Goal: Task Accomplishment & Management: Use online tool/utility

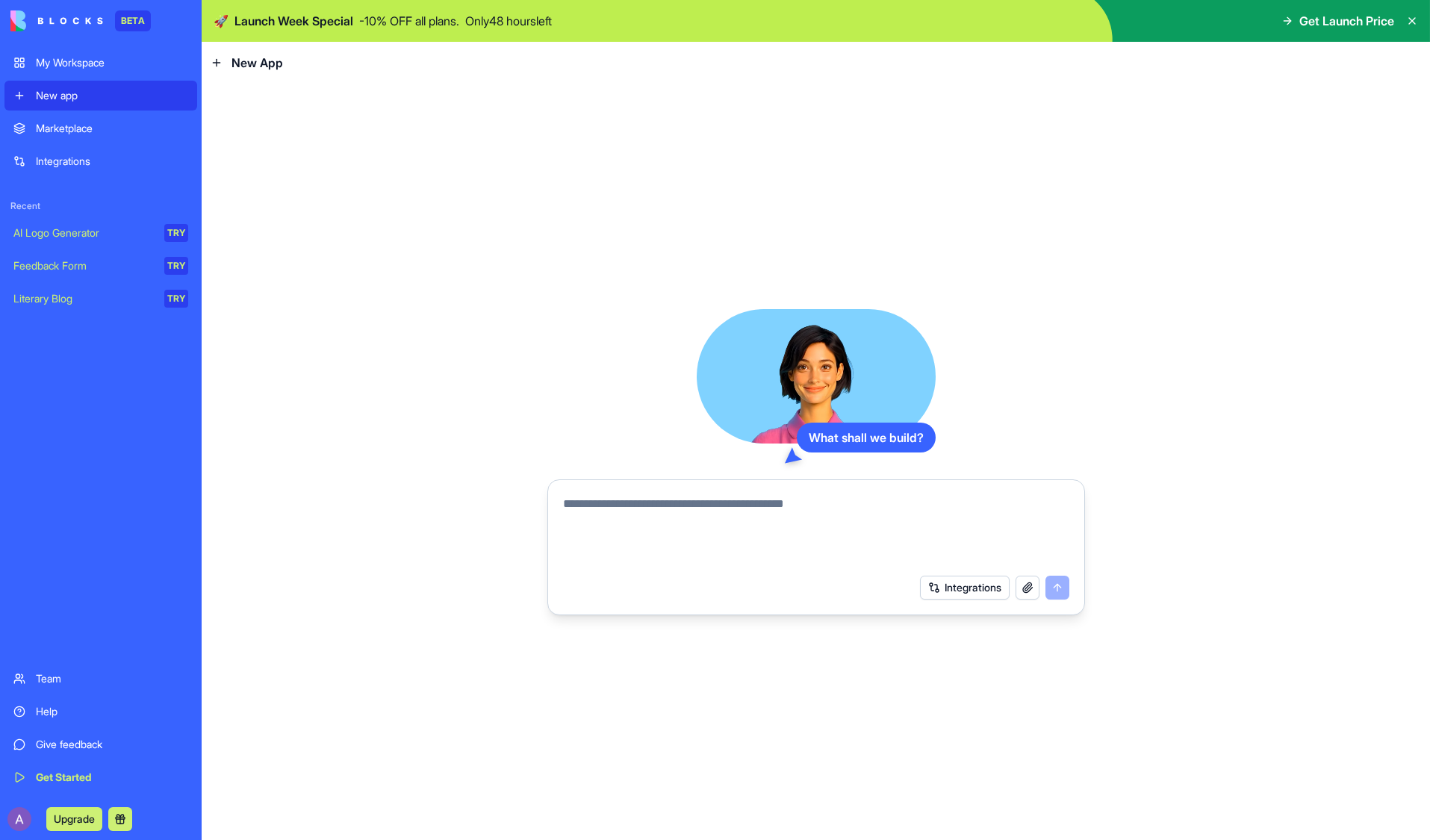
click at [83, 123] on div "Marketplace" at bounding box center [112, 128] width 152 height 15
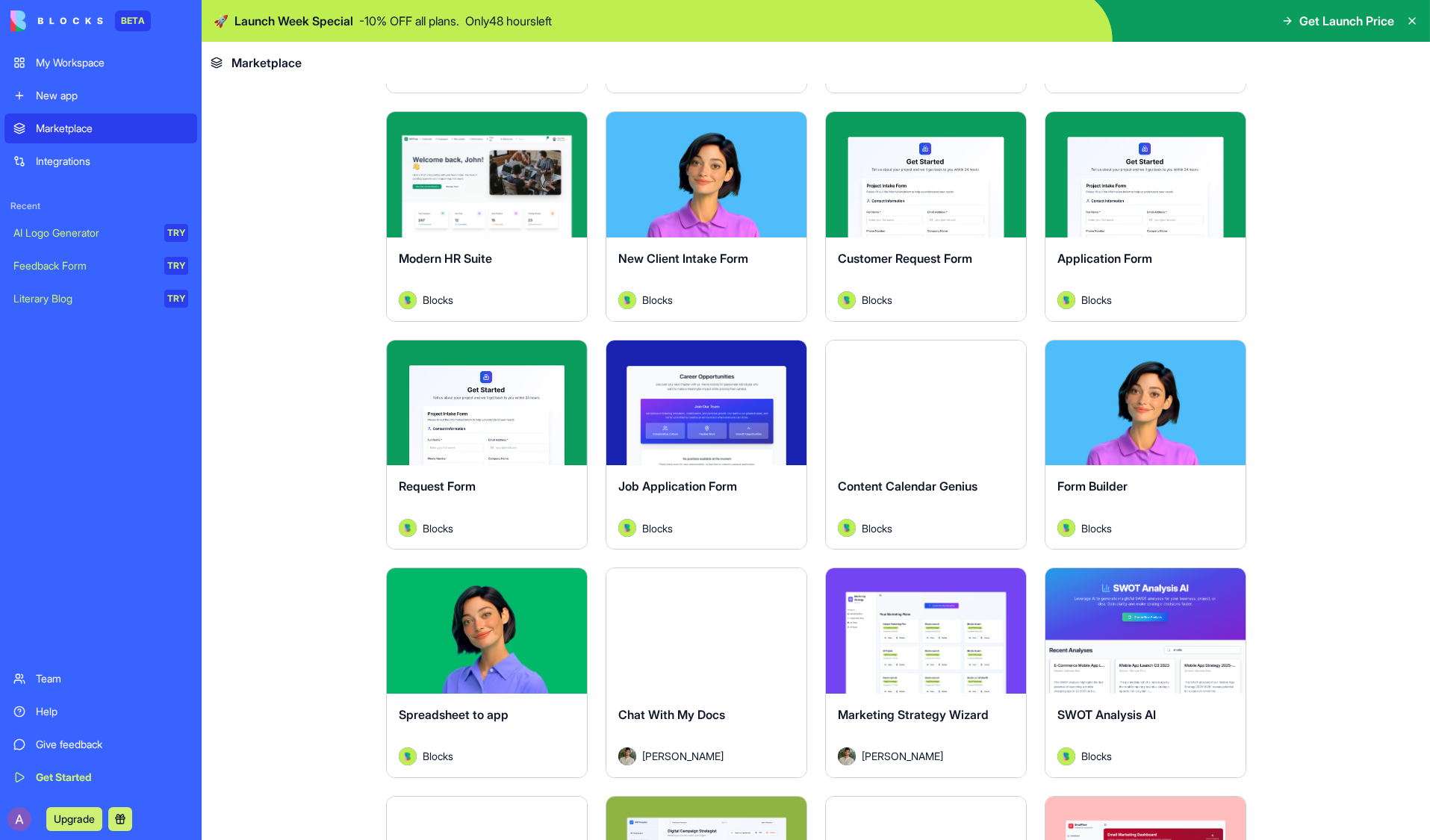
scroll to position [1648, 0]
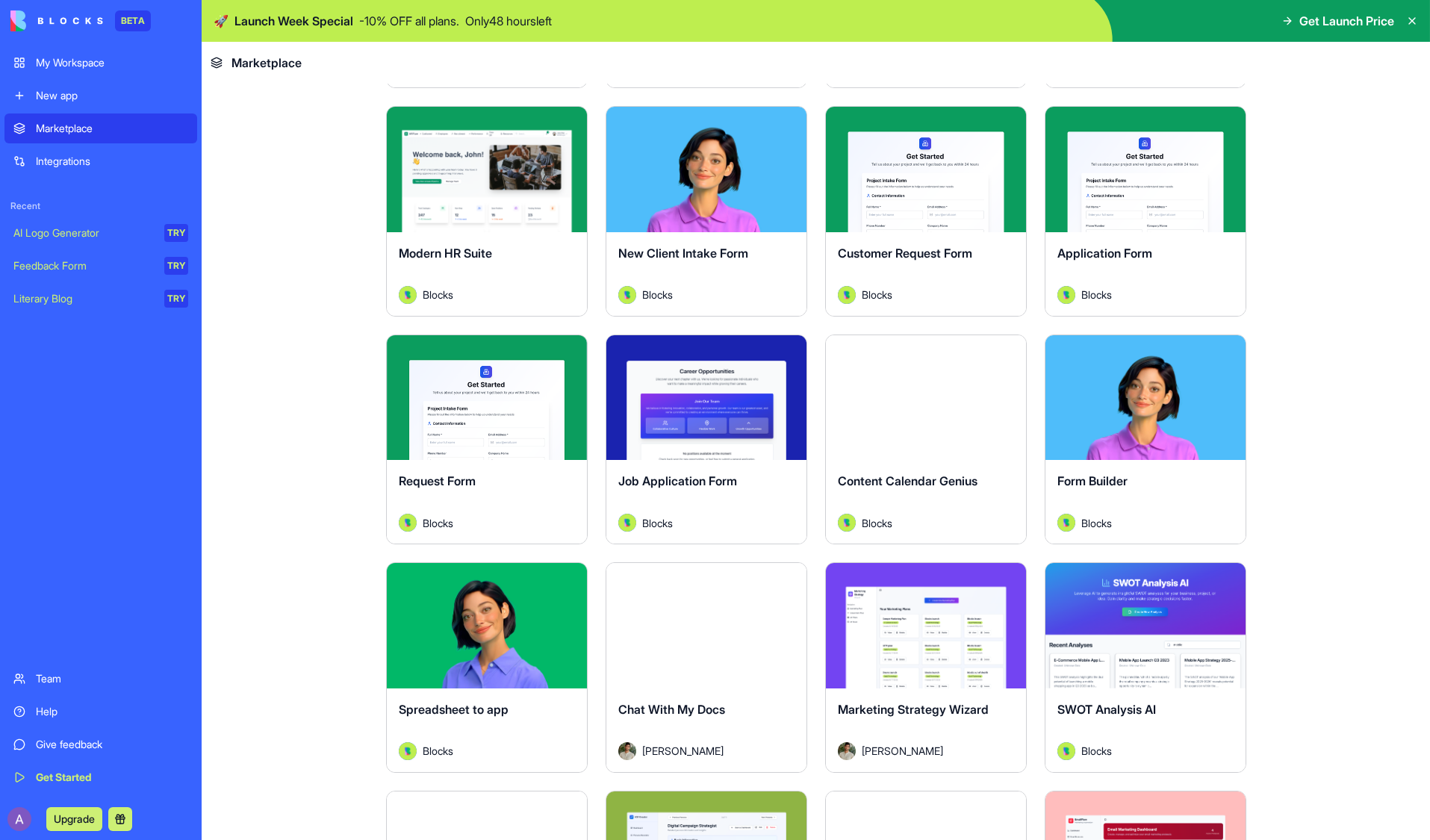
click at [467, 224] on div "Explore" at bounding box center [487, 170] width 200 height 126
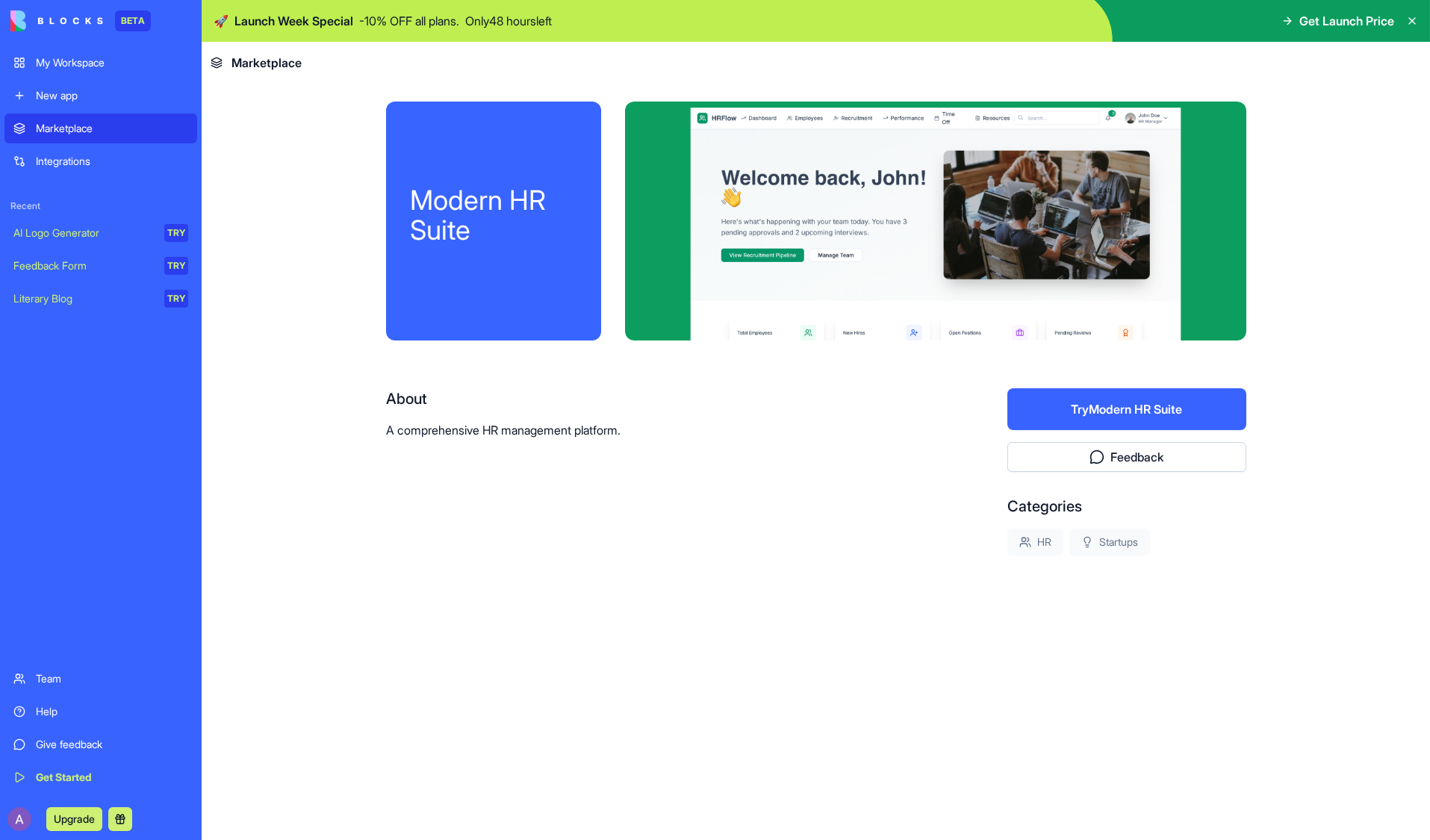
click at [490, 174] on div "Modern HR Suite" at bounding box center [493, 221] width 215 height 239
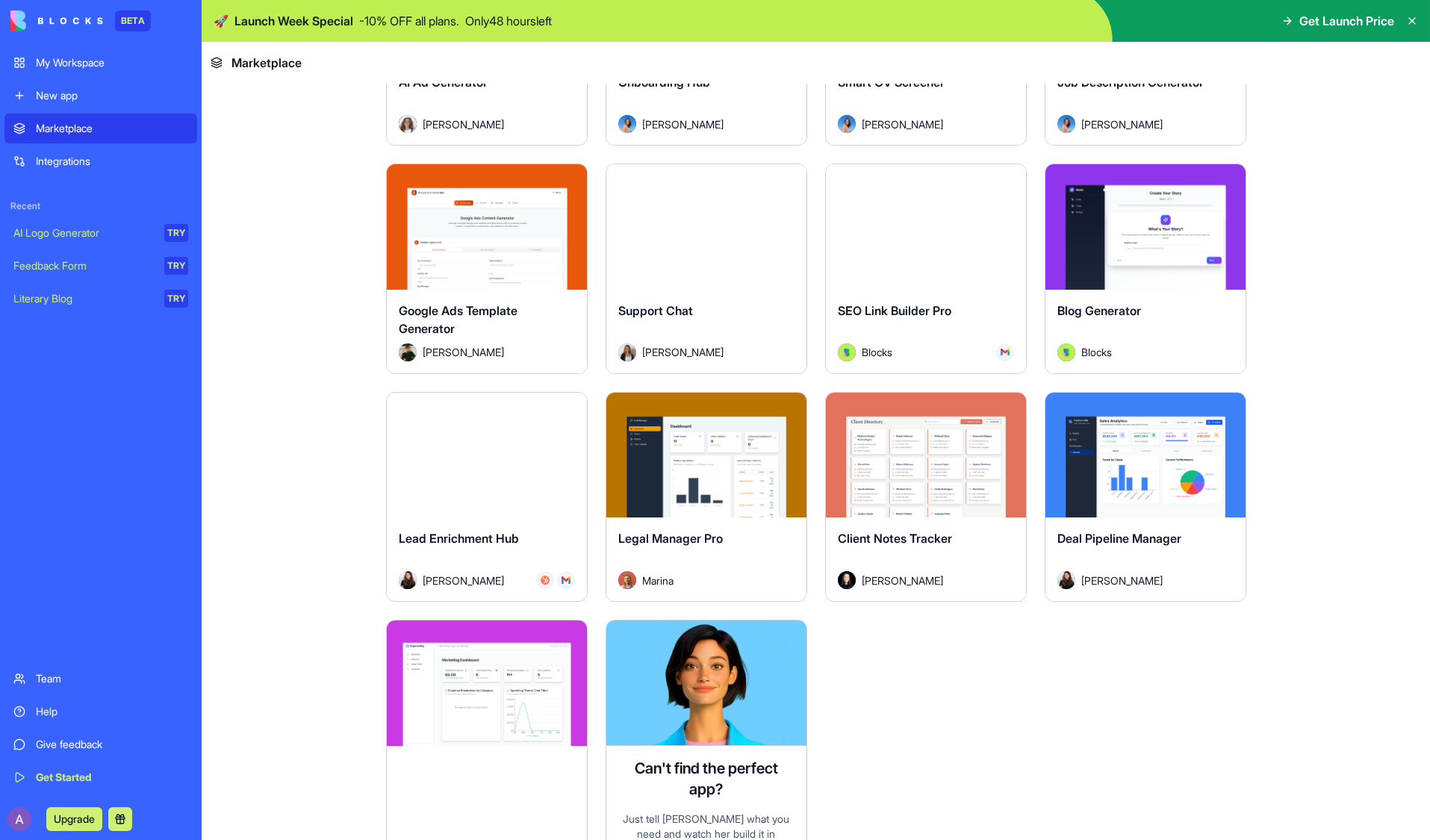
scroll to position [3980, 0]
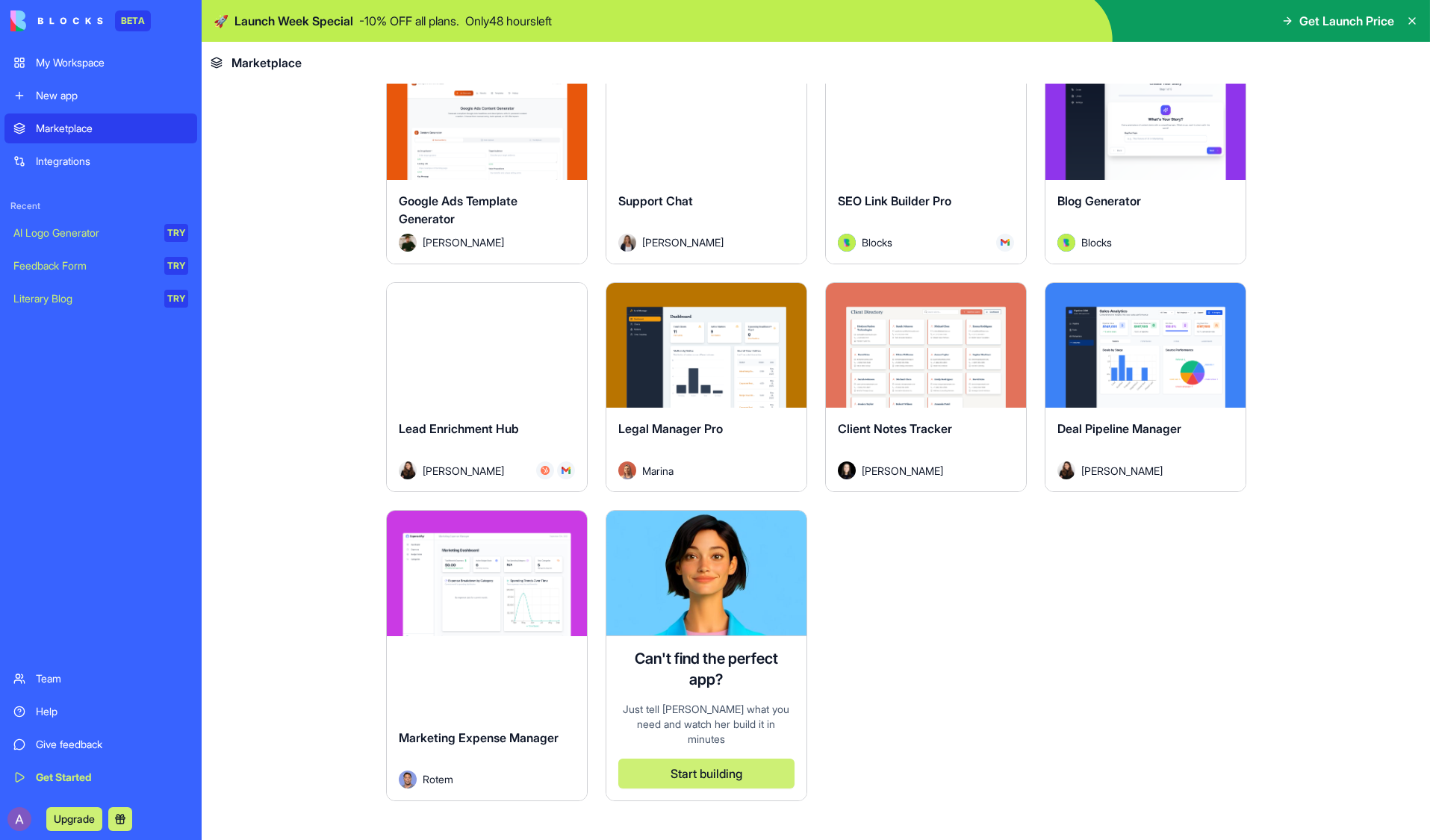
click at [703, 384] on div "Explore" at bounding box center [706, 345] width 200 height 126
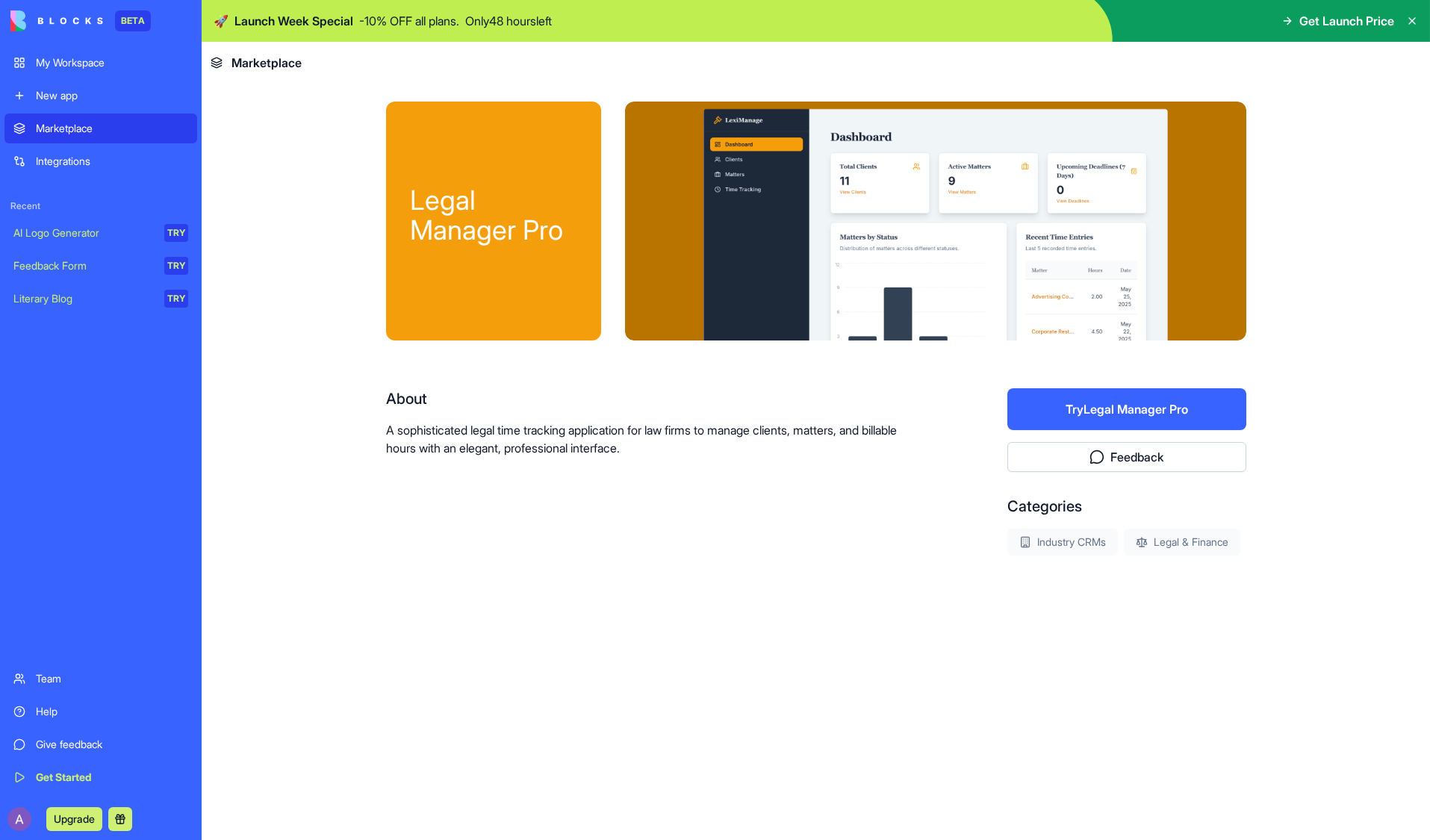
click at [1074, 419] on button "Try Legal Manager Pro" at bounding box center [1126, 409] width 239 height 42
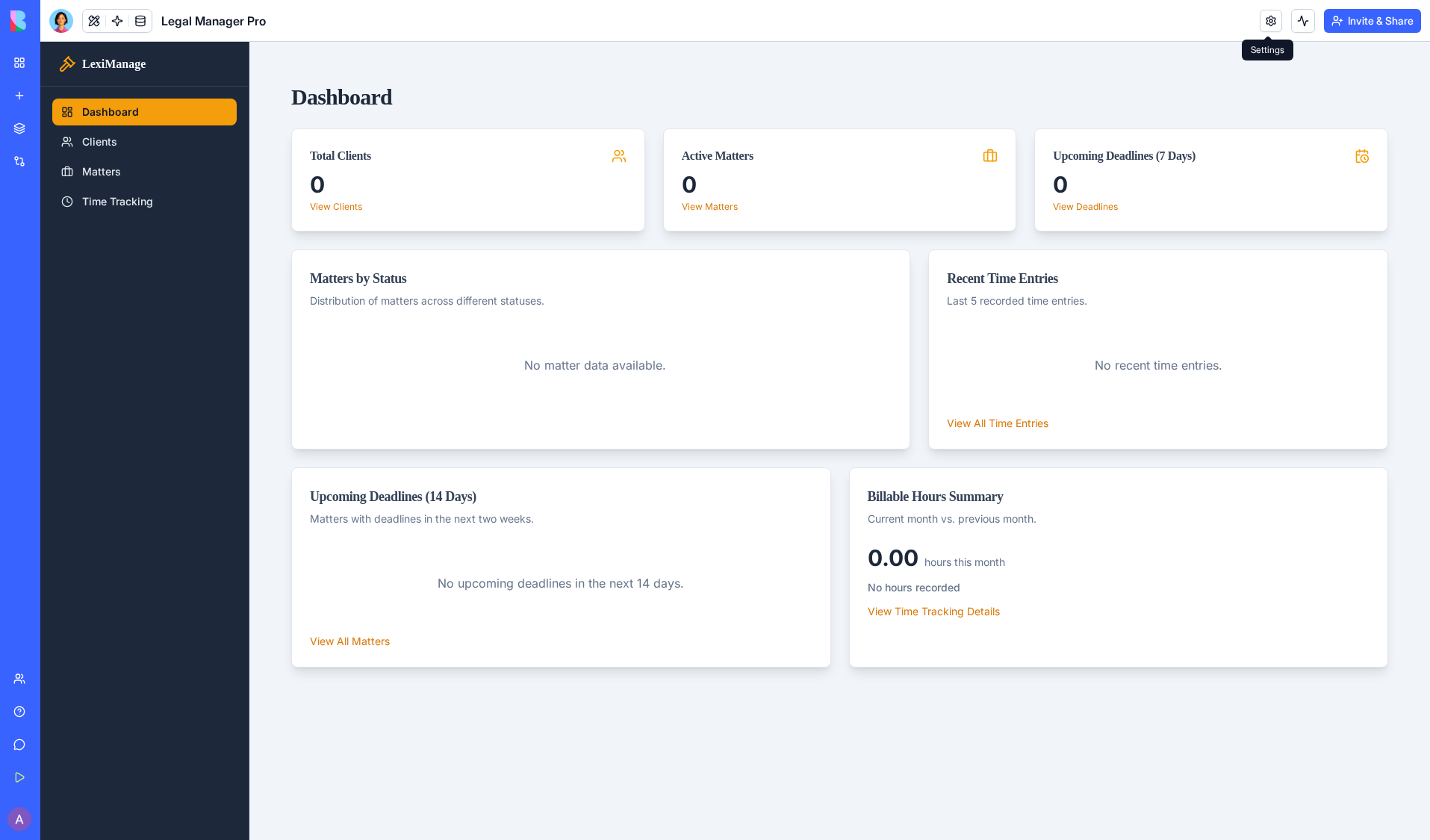
click at [1270, 18] on link at bounding box center [1270, 21] width 22 height 22
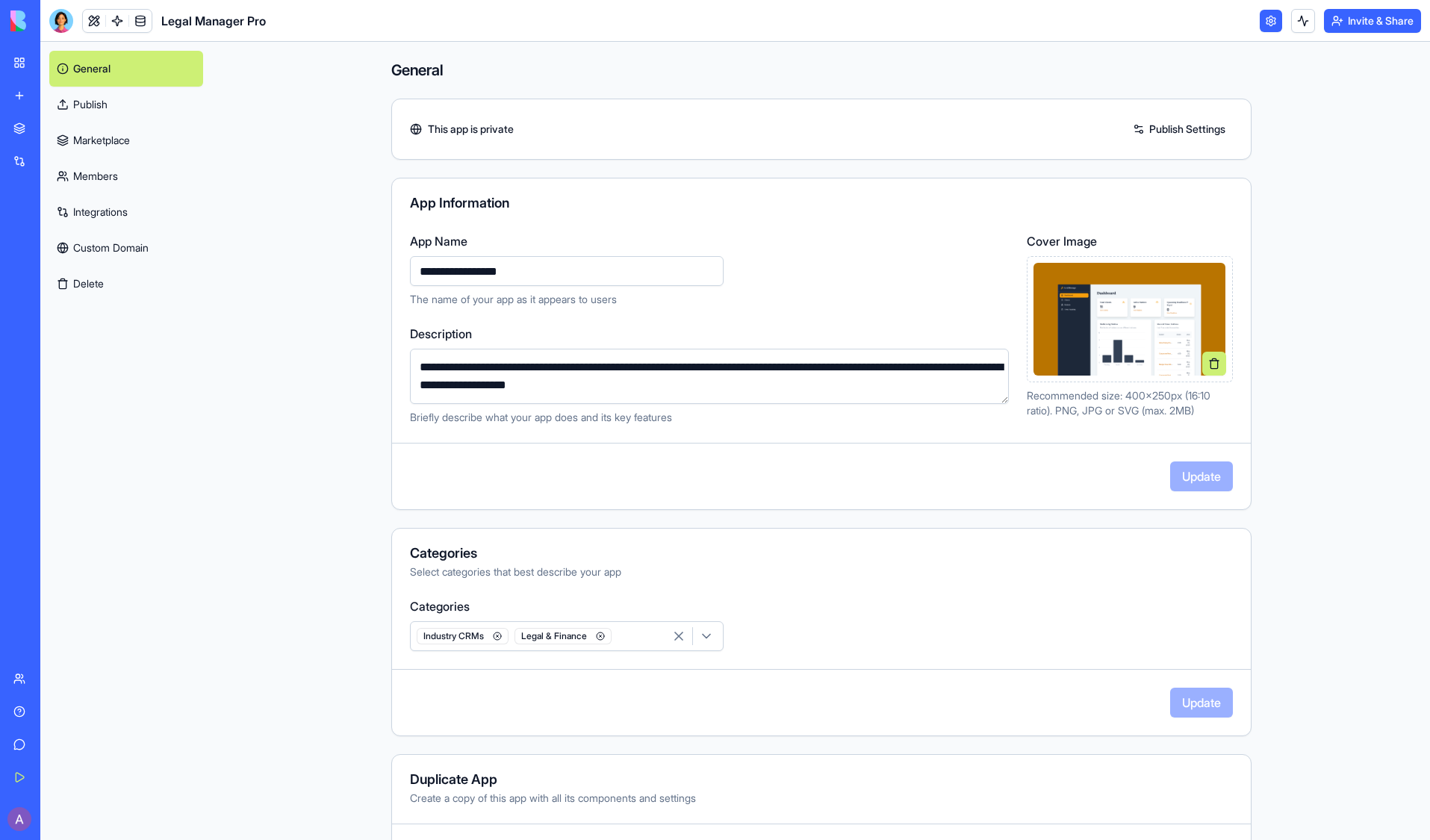
click at [132, 103] on link "Publish" at bounding box center [126, 104] width 154 height 36
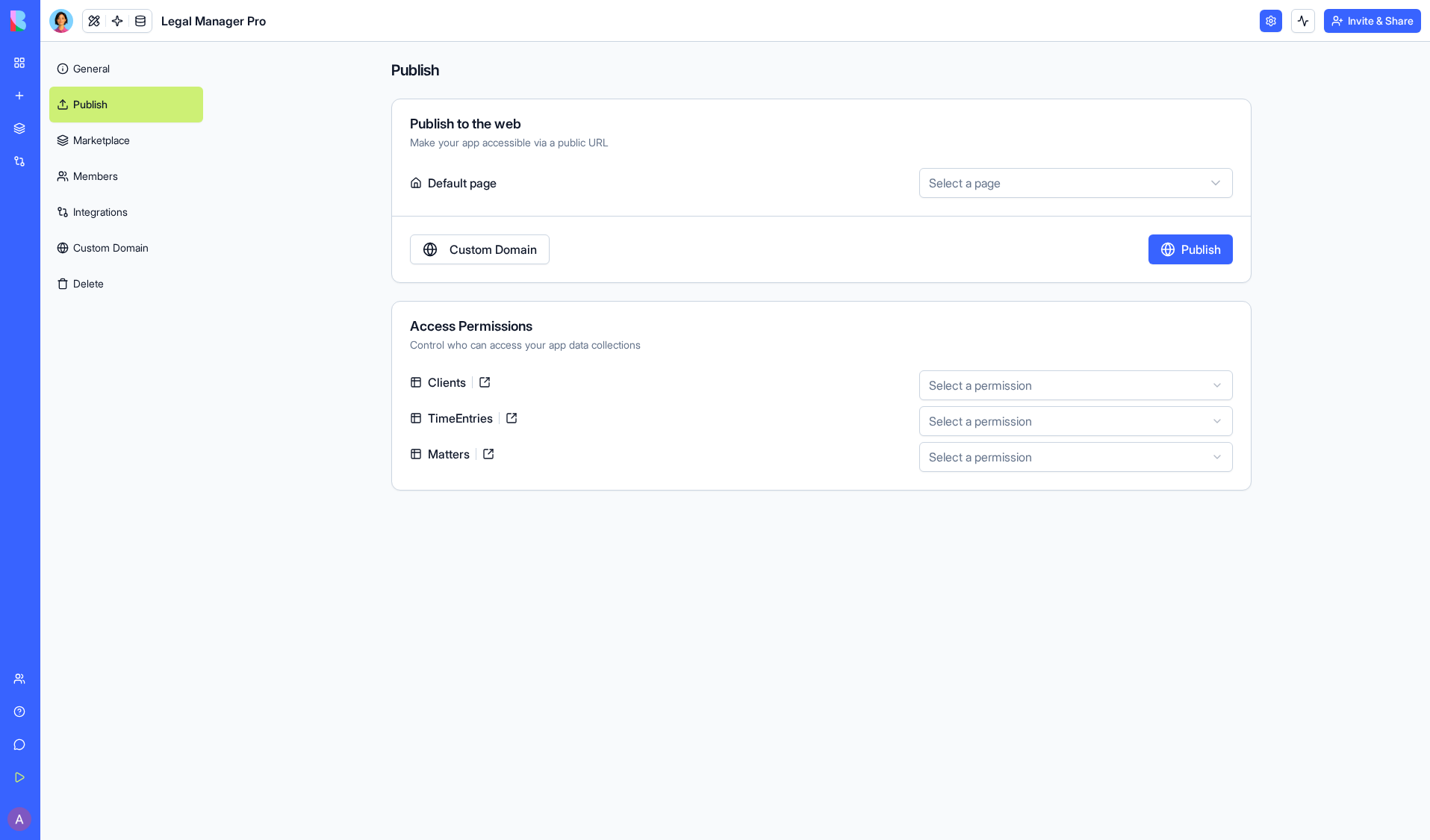
click at [126, 138] on link "Marketplace" at bounding box center [126, 140] width 154 height 36
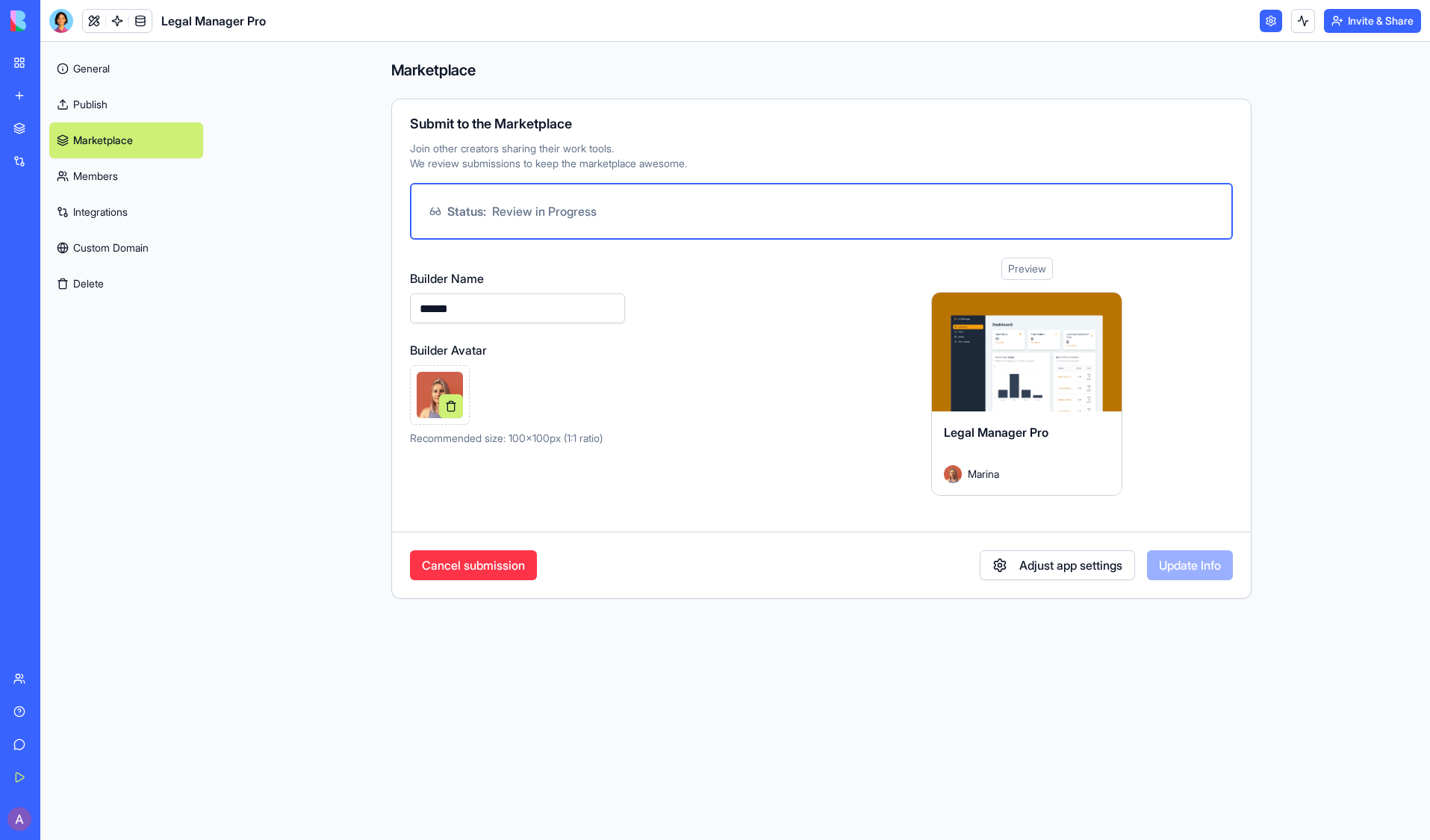
click at [128, 167] on link "Members" at bounding box center [126, 175] width 154 height 36
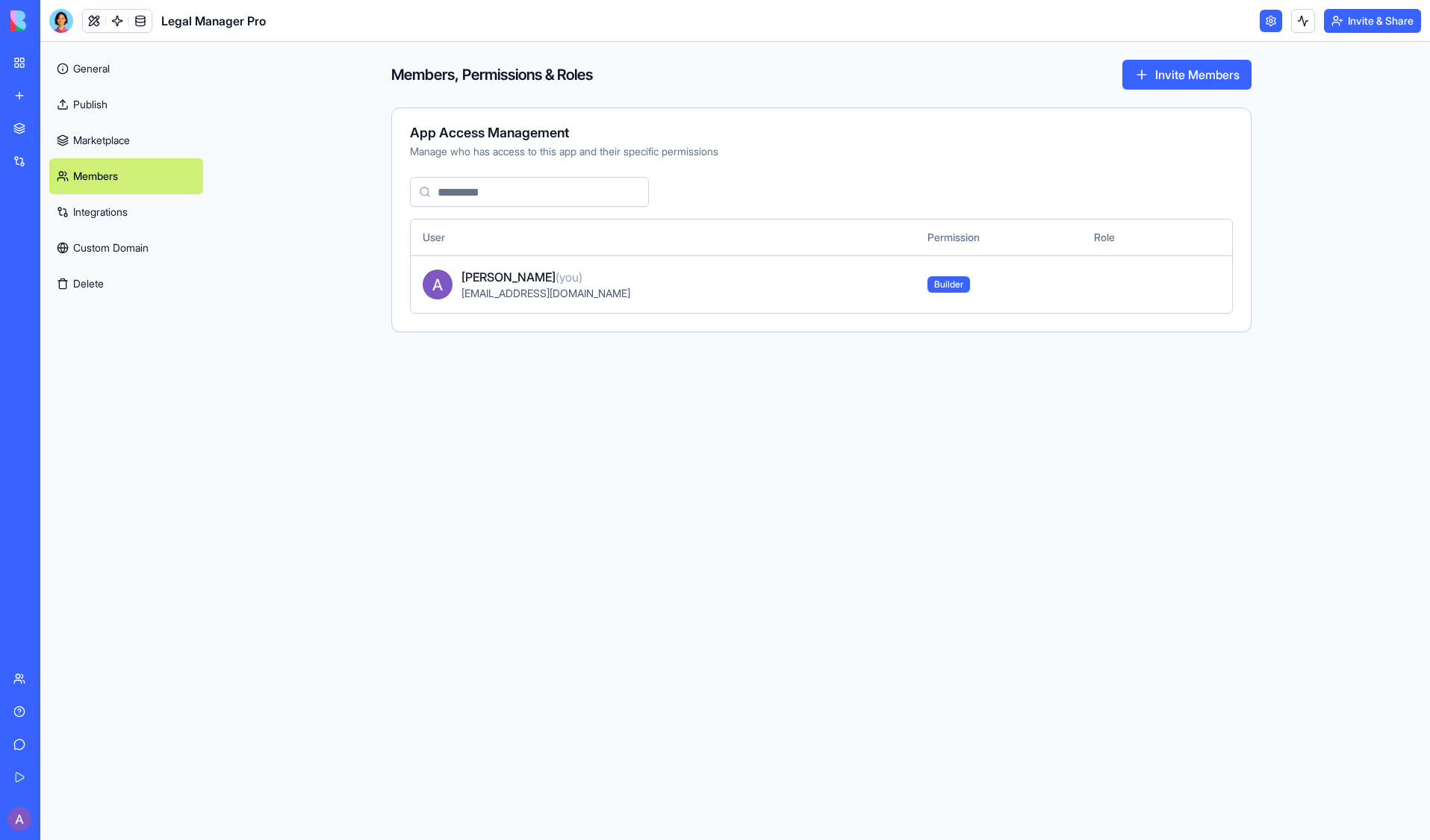
click at [1320, 118] on main "Members, Permissions & Roles Invite Members App Access Management Manage who ha…" at bounding box center [821, 440] width 1218 height 798
click at [58, 21] on div at bounding box center [61, 21] width 24 height 24
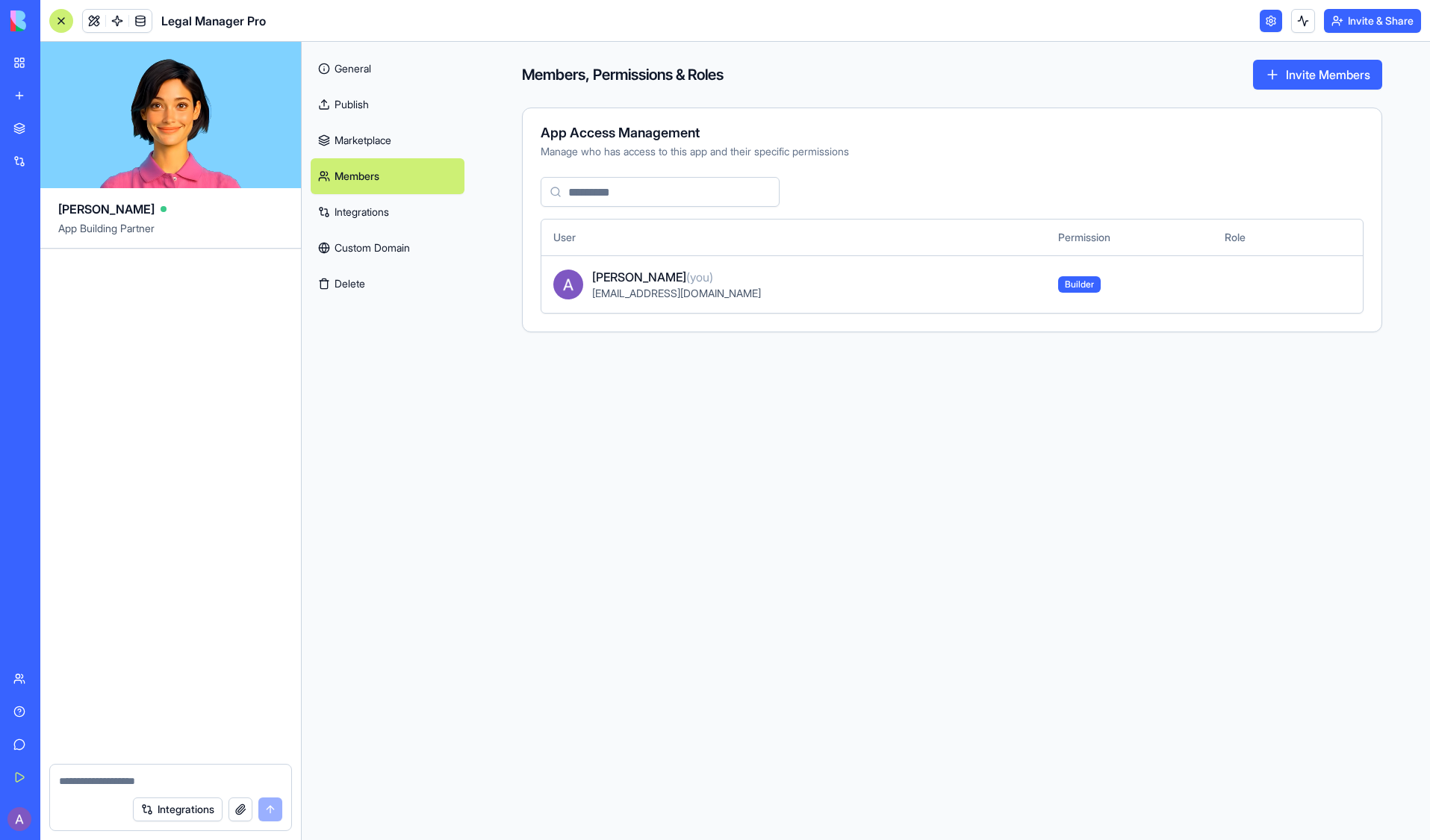
click at [351, 65] on link "General" at bounding box center [387, 68] width 154 height 36
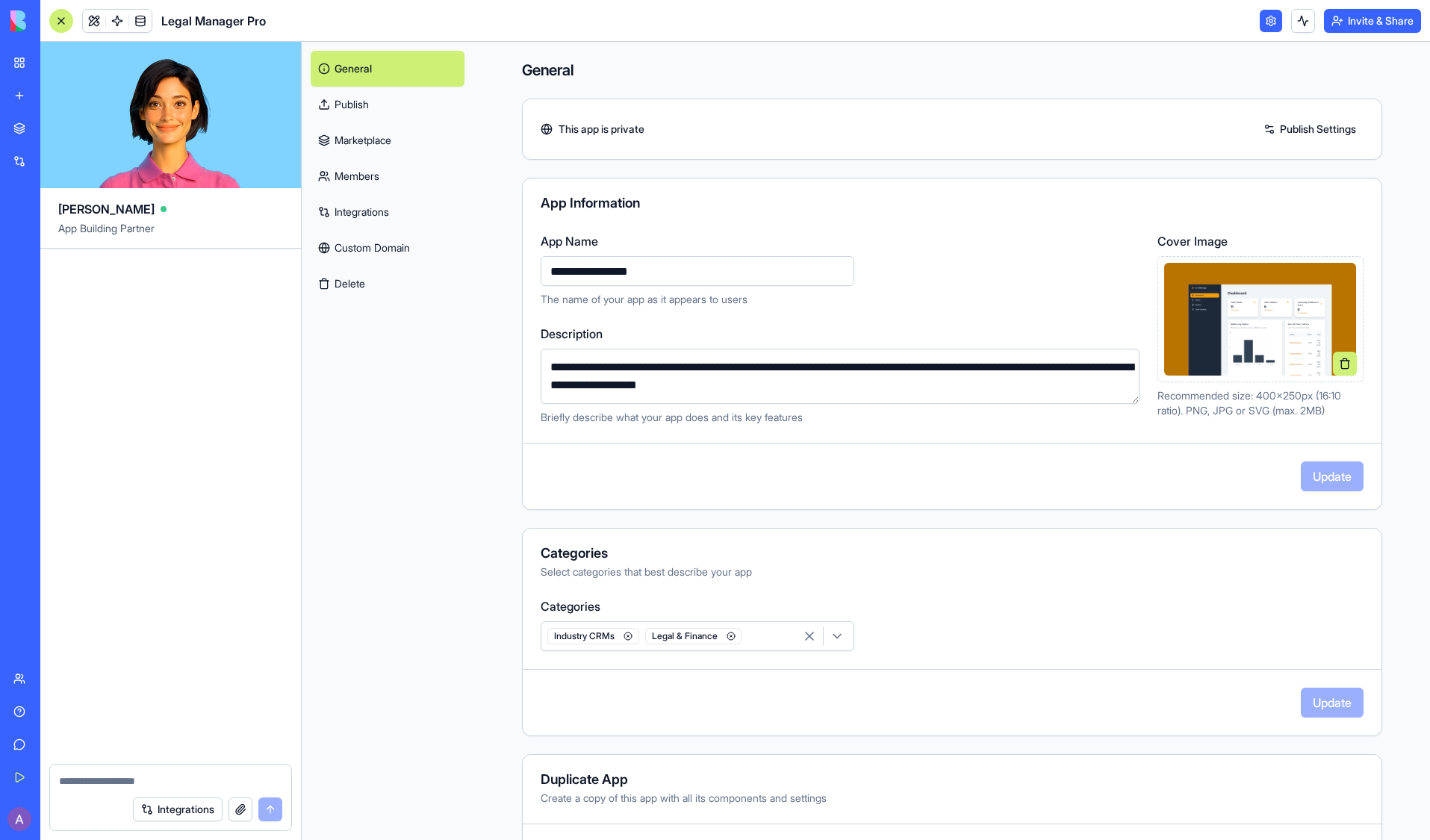
click at [351, 65] on link "General" at bounding box center [387, 68] width 154 height 36
click at [14, 55] on link "My Workspace" at bounding box center [34, 63] width 60 height 30
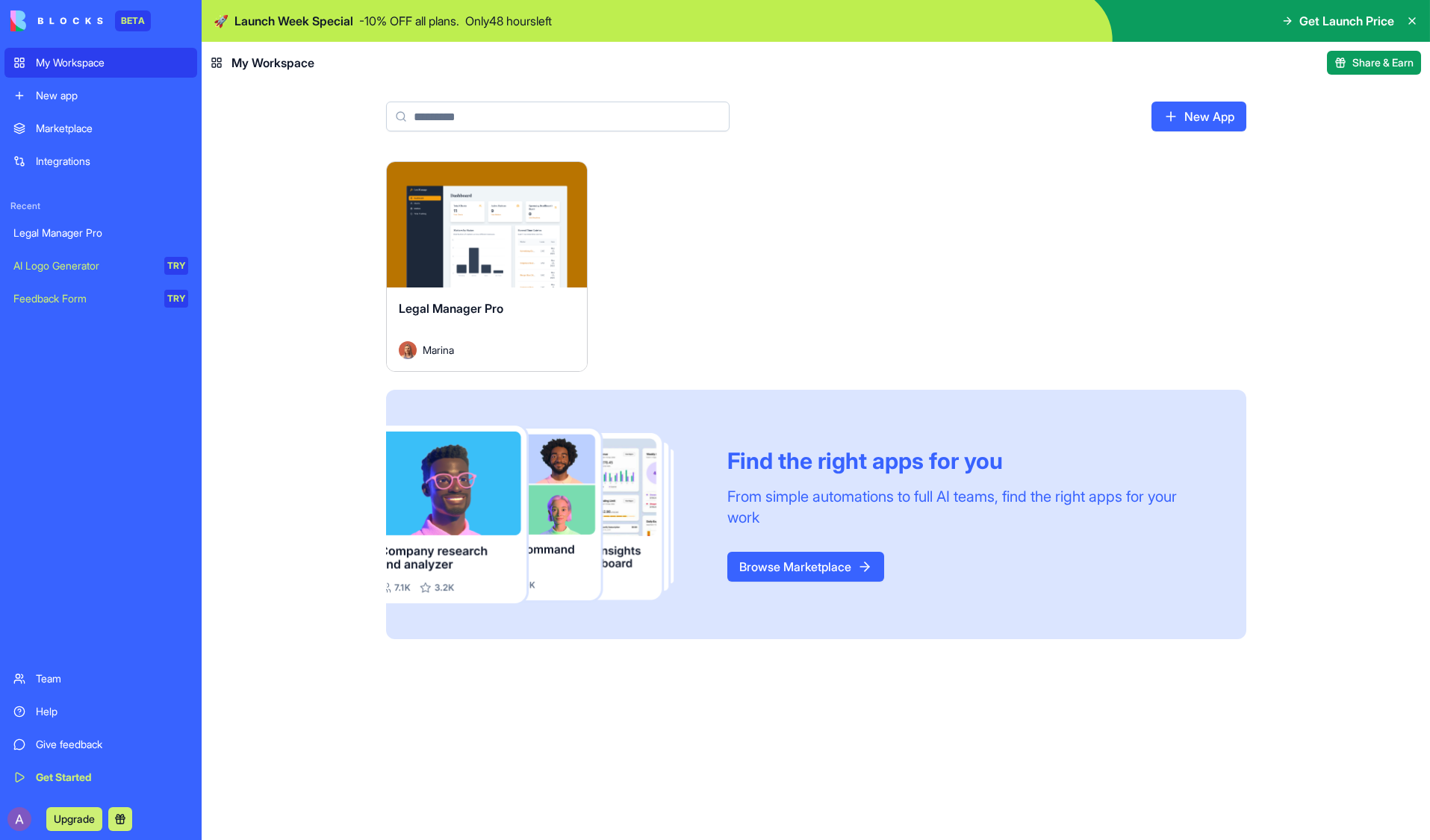
click at [480, 270] on div "Launch" at bounding box center [487, 224] width 200 height 126
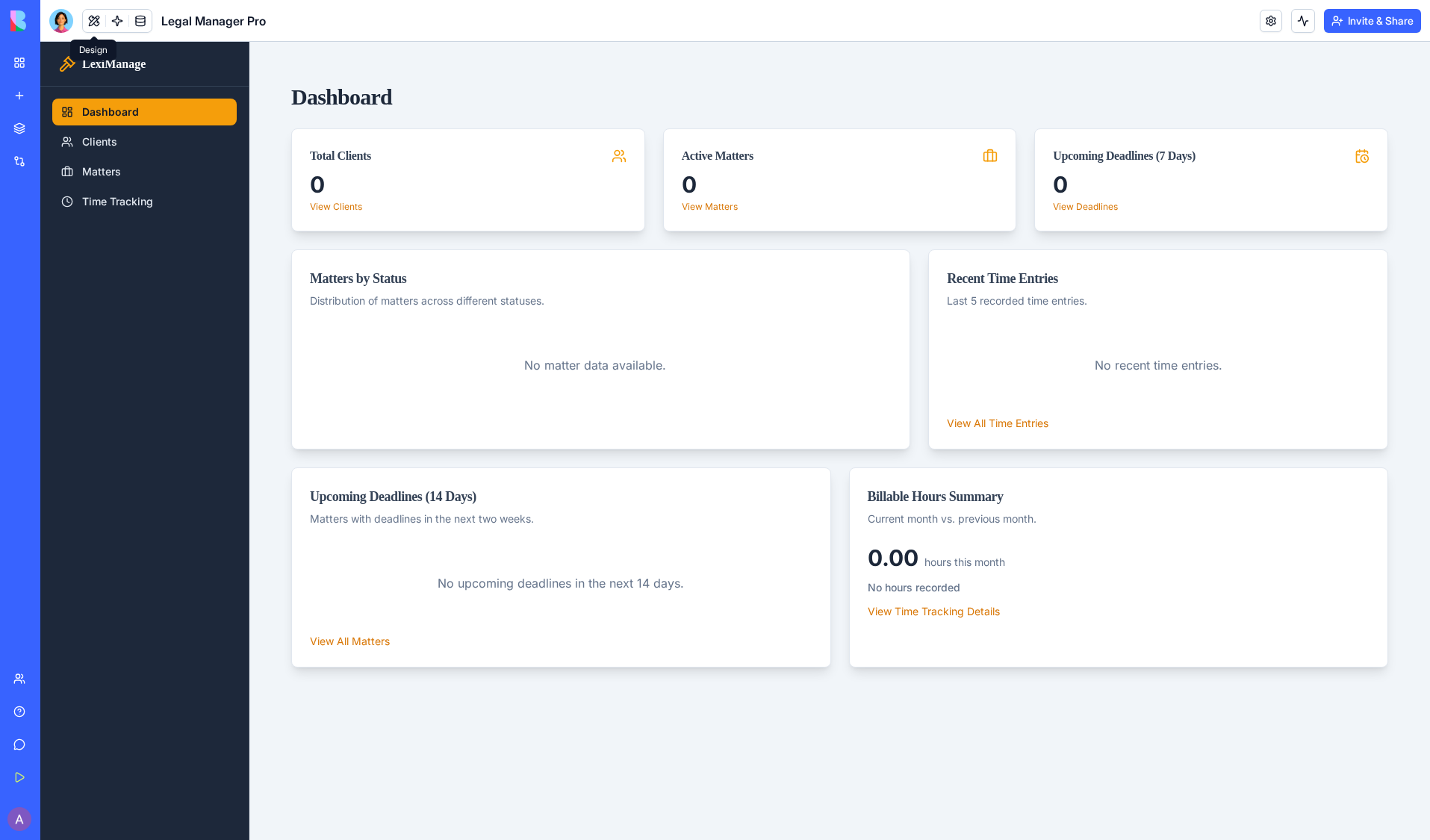
click at [95, 20] on button at bounding box center [94, 21] width 22 height 22
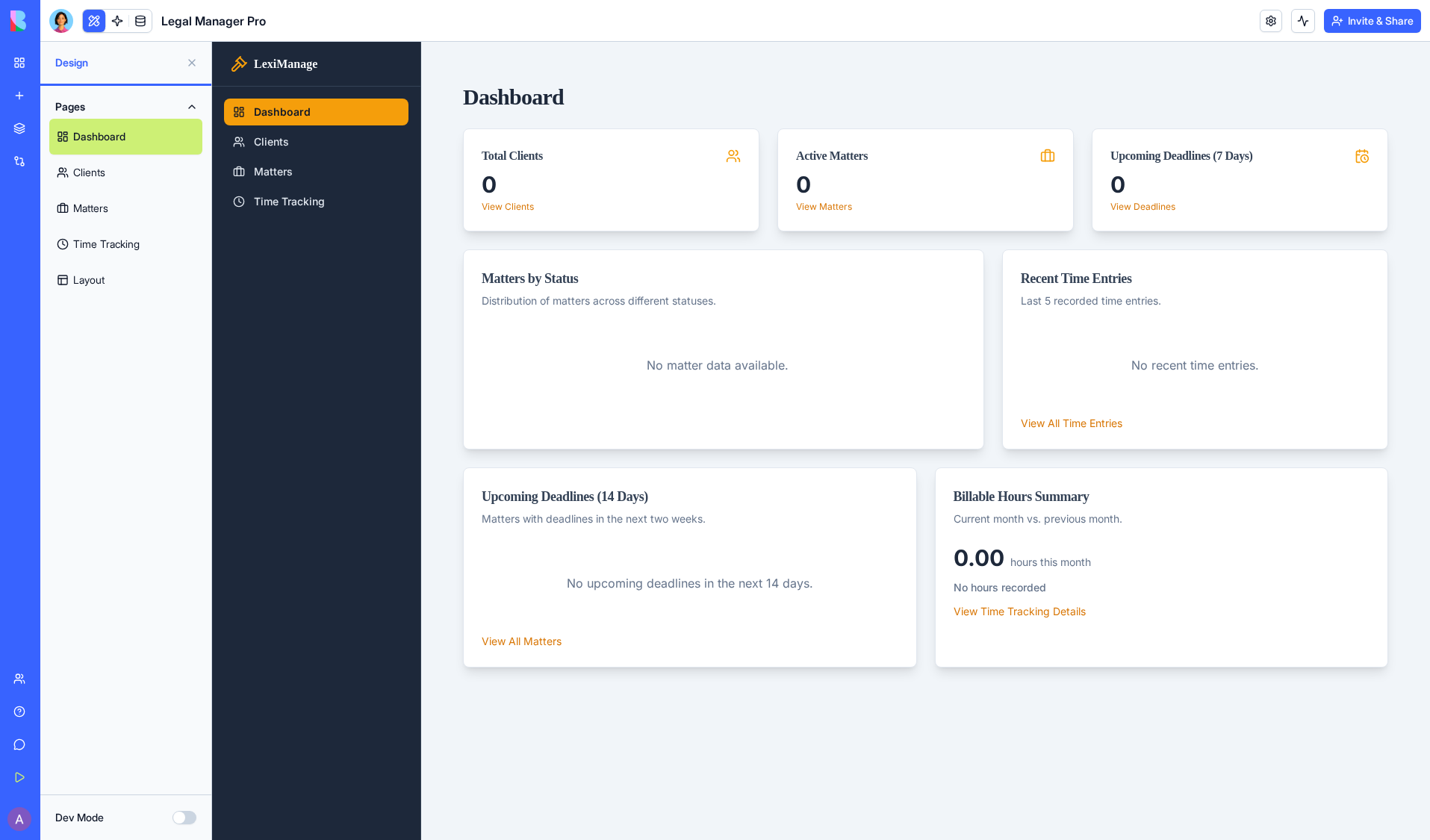
click at [102, 171] on link "Clients" at bounding box center [126, 172] width 153 height 36
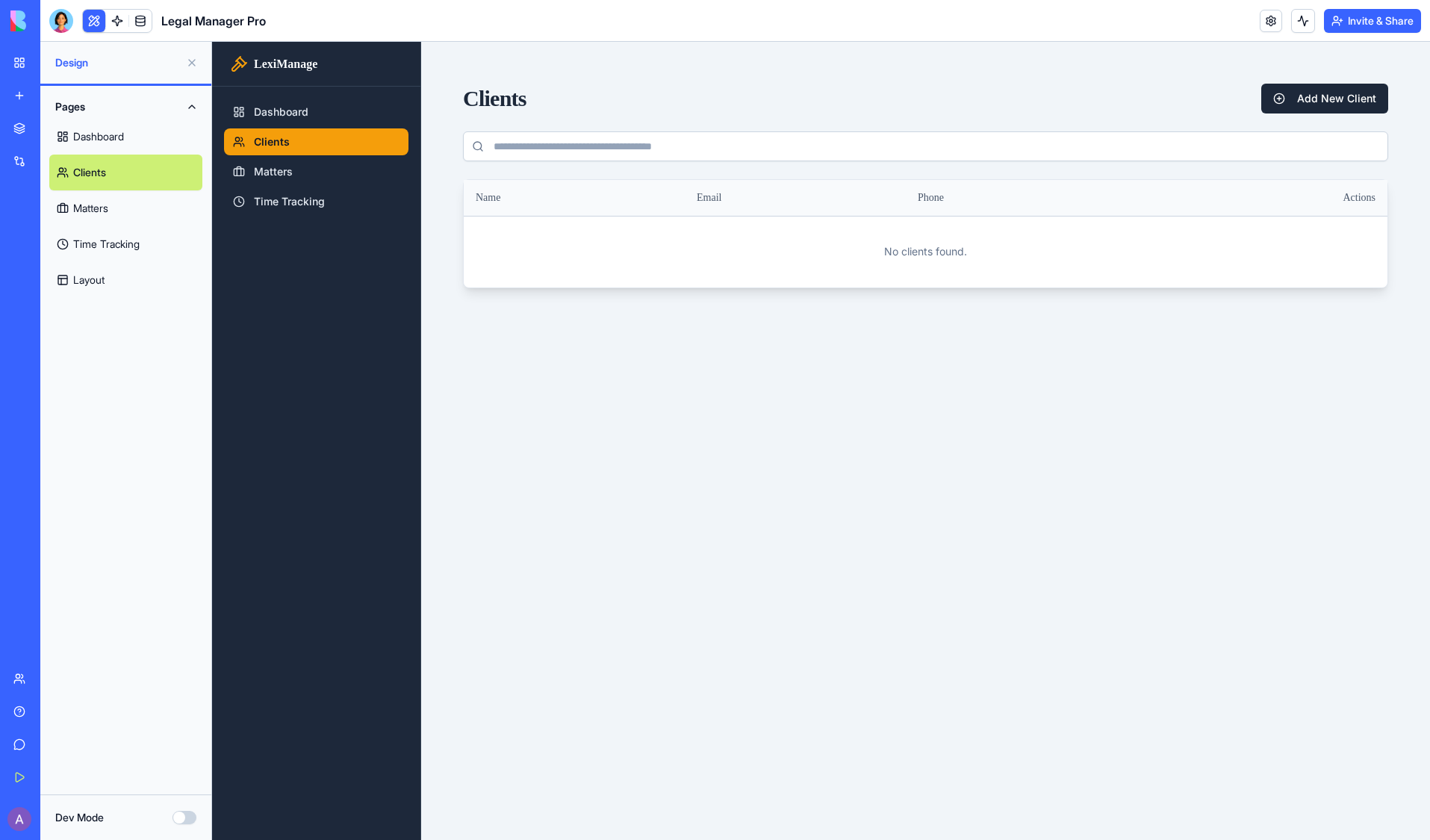
click at [100, 204] on link "Matters" at bounding box center [126, 208] width 153 height 36
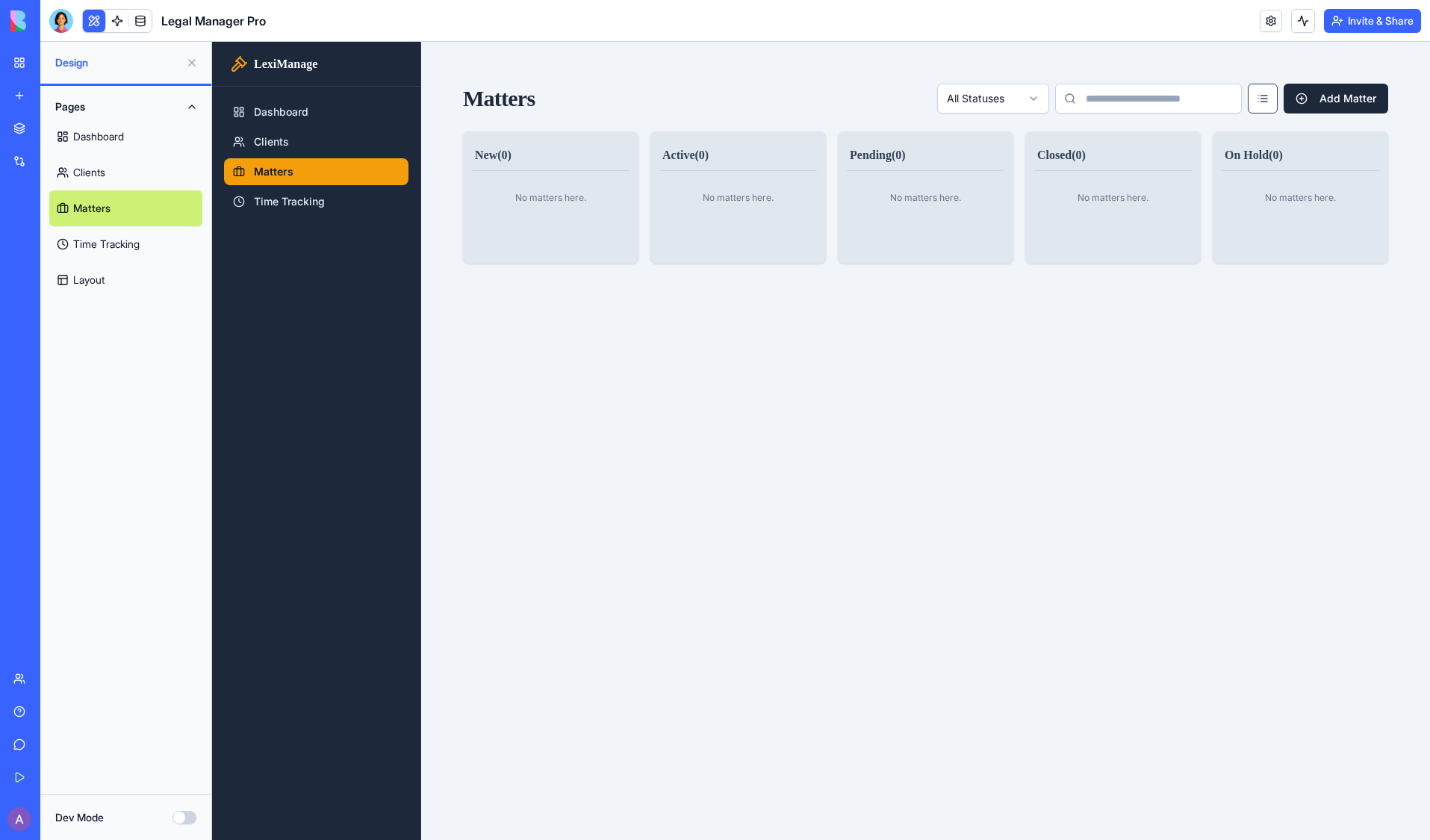
click at [114, 241] on link "Time Tracking" at bounding box center [126, 244] width 153 height 36
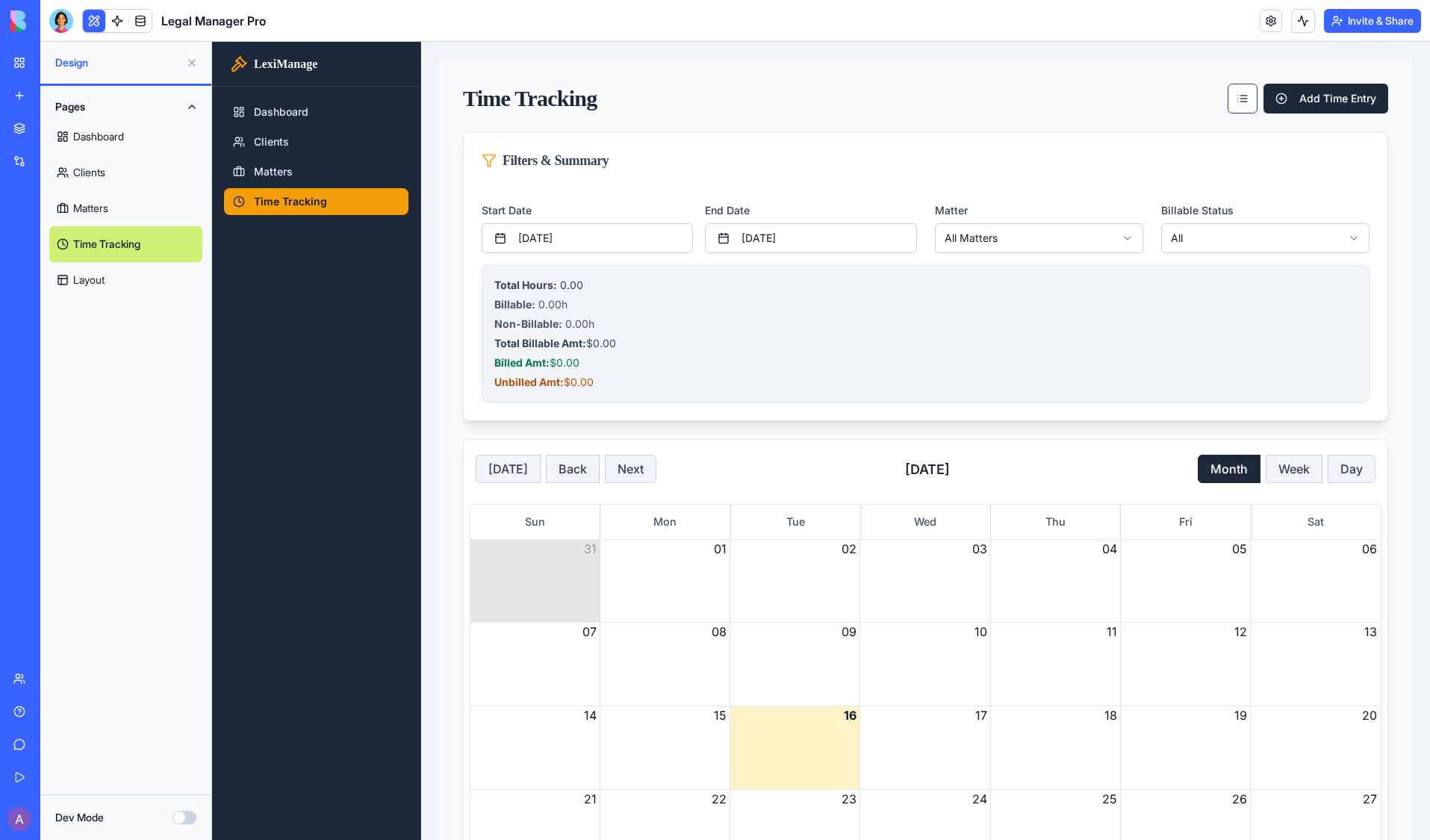
click at [107, 281] on link "Layout" at bounding box center [126, 280] width 153 height 36
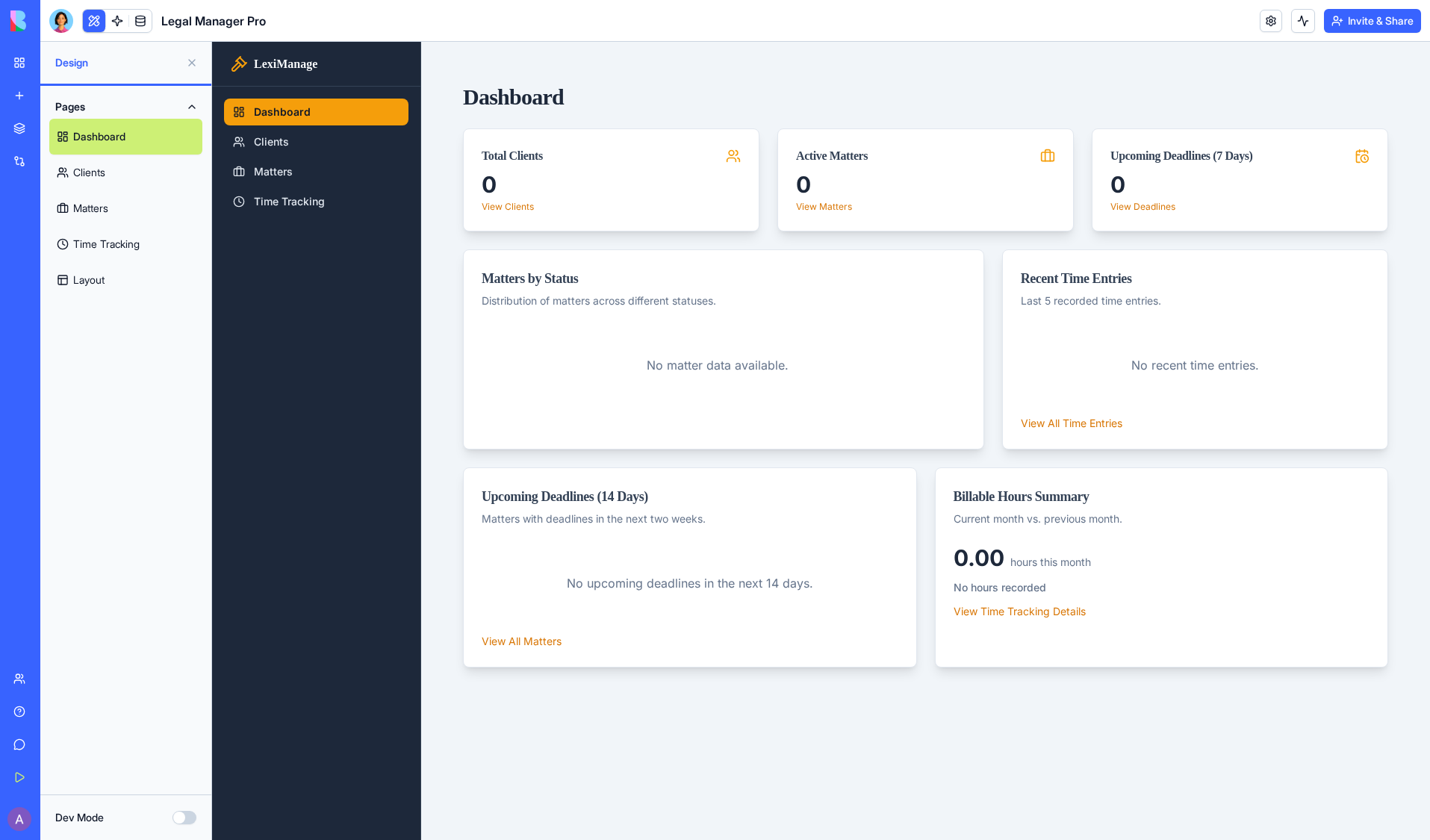
click at [96, 173] on link "Clients" at bounding box center [126, 172] width 153 height 36
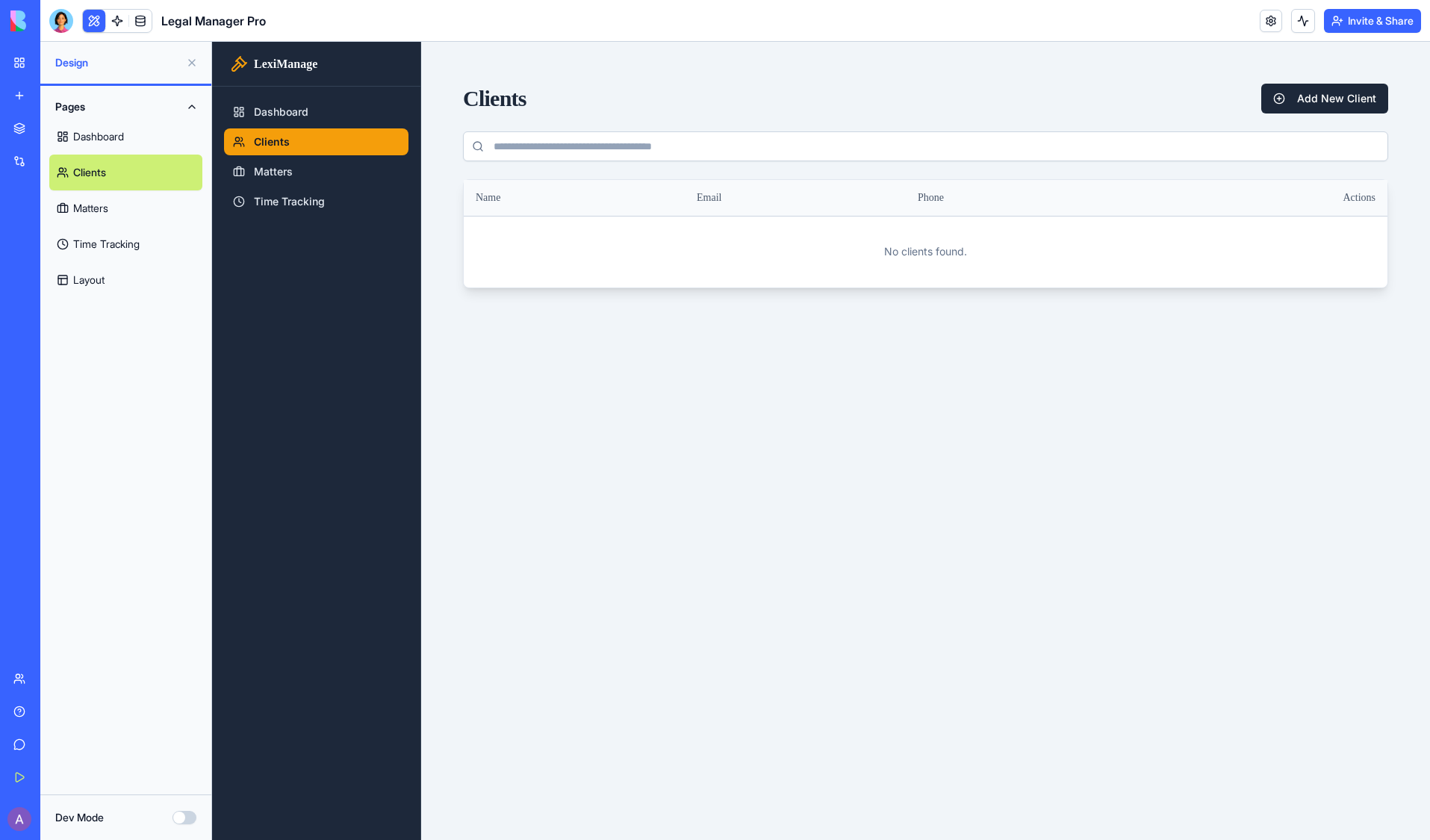
click at [95, 201] on link "Matters" at bounding box center [126, 208] width 153 height 36
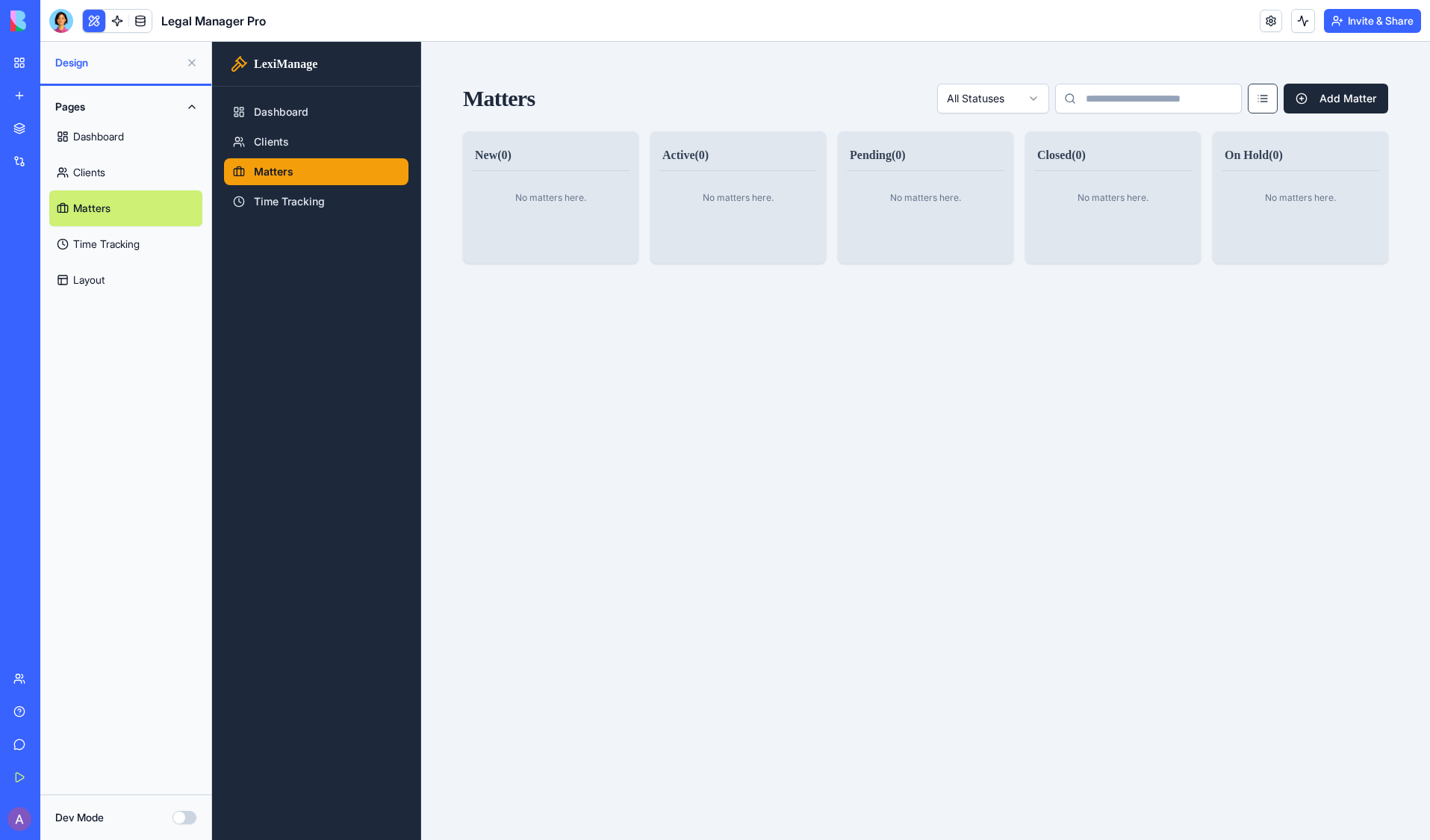
click at [108, 238] on link "Time Tracking" at bounding box center [126, 244] width 153 height 36
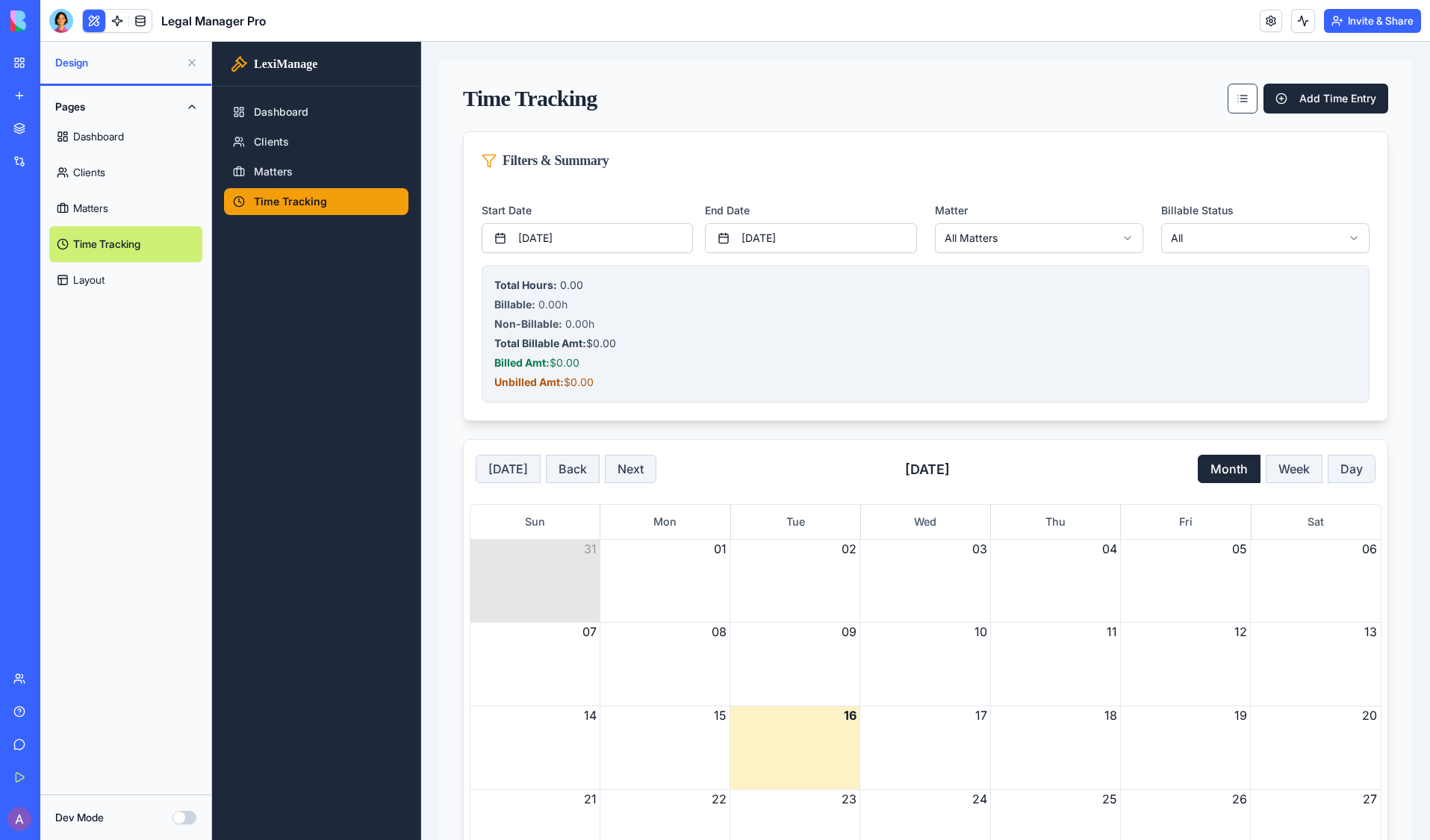
click at [103, 281] on link "Layout" at bounding box center [126, 280] width 153 height 36
